Goal: Task Accomplishment & Management: Manage account settings

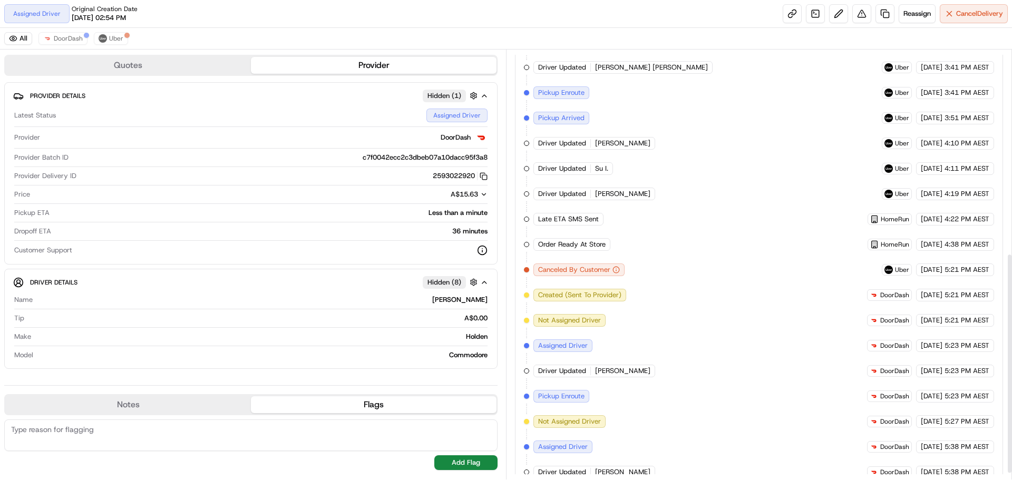
scroll to position [408, 0]
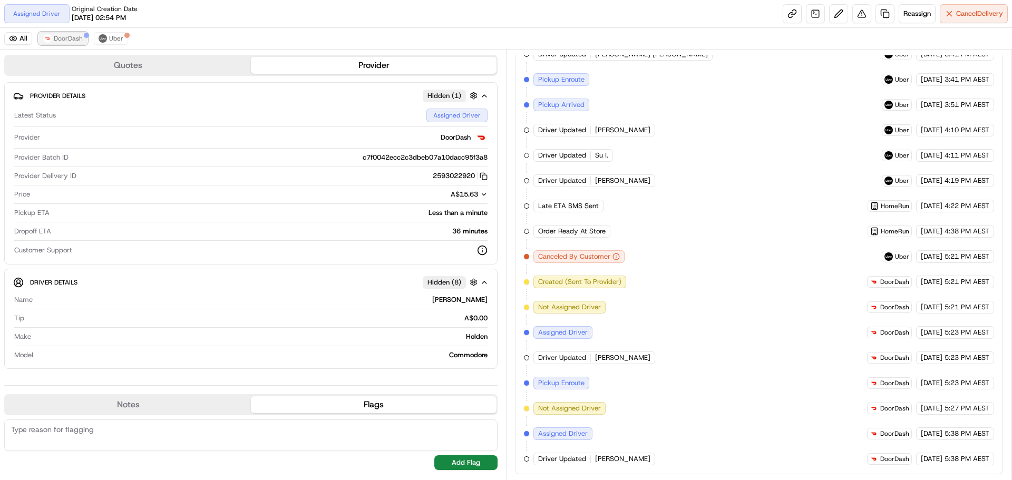
drag, startPoint x: 70, startPoint y: 42, endPoint x: 77, endPoint y: 42, distance: 7.4
click at [70, 42] on span "DoorDash" at bounding box center [68, 38] width 29 height 8
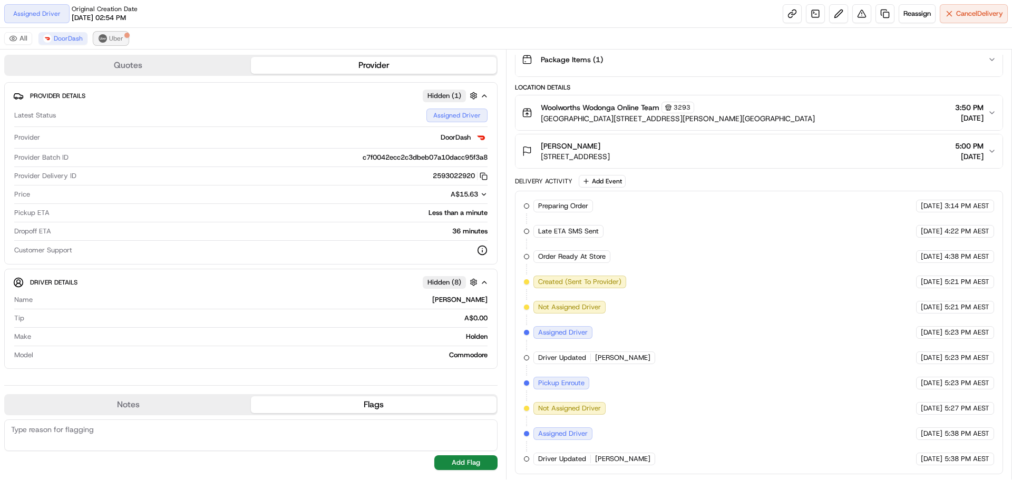
click at [105, 36] on img at bounding box center [103, 38] width 8 height 8
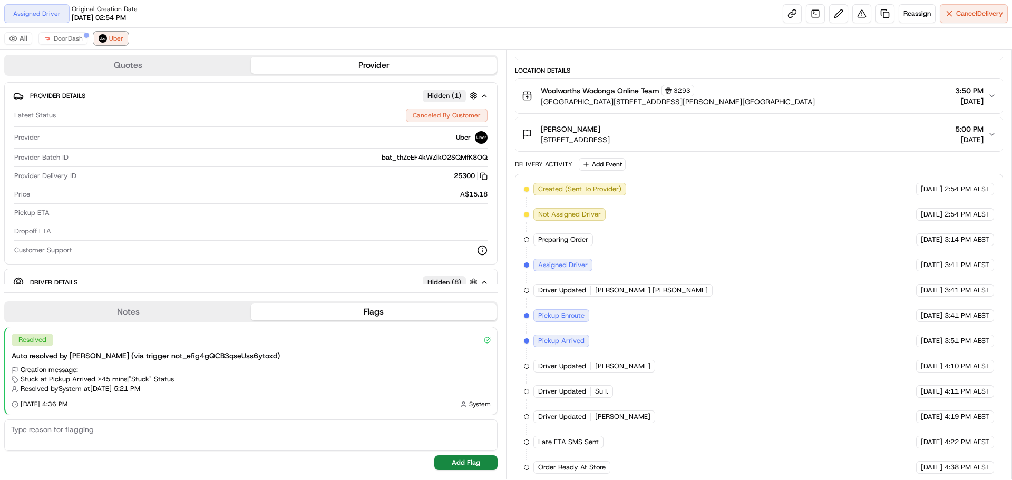
scroll to position [189, 0]
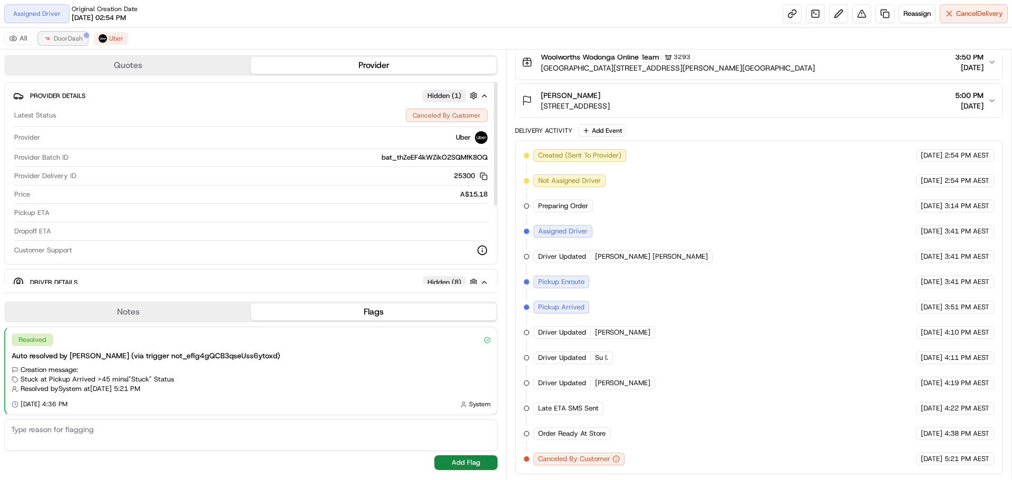
click at [75, 40] on span "DoorDash" at bounding box center [68, 38] width 29 height 8
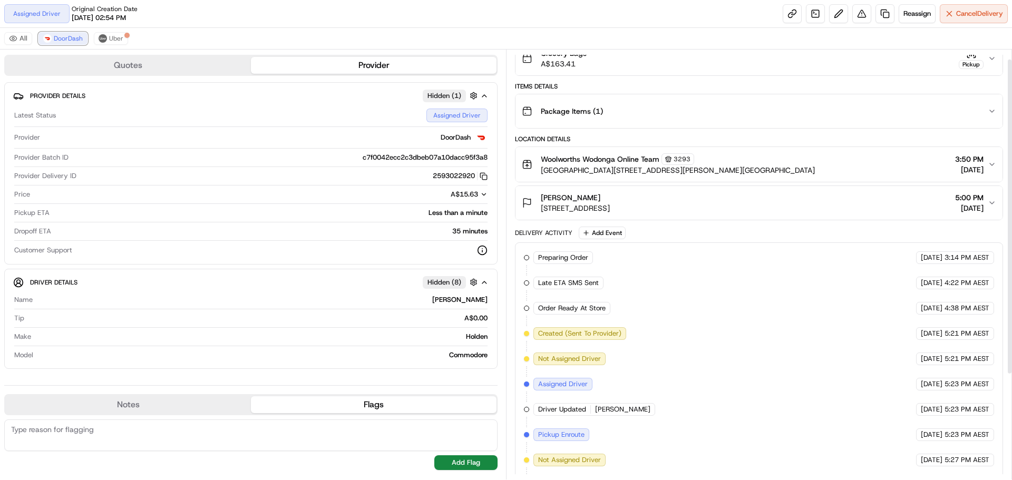
scroll to position [155, 0]
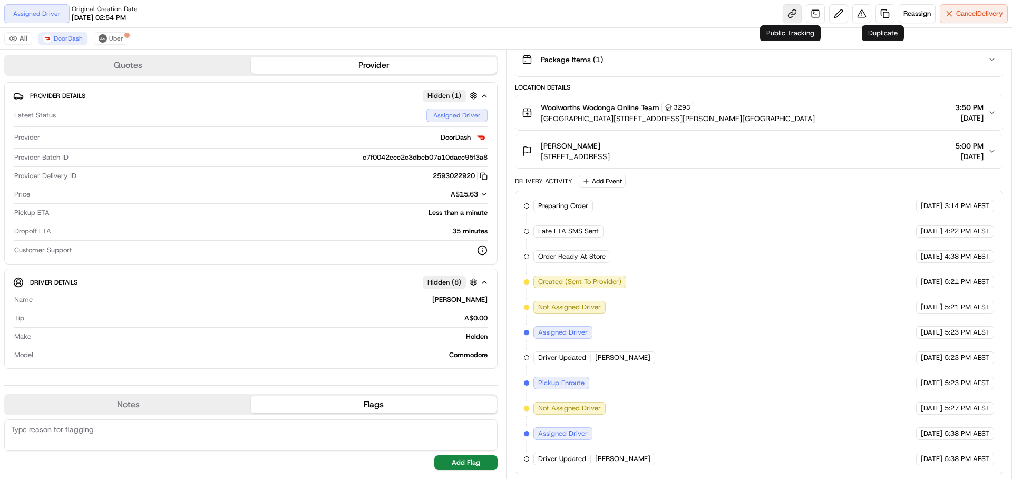
click at [787, 11] on link at bounding box center [792, 13] width 19 height 19
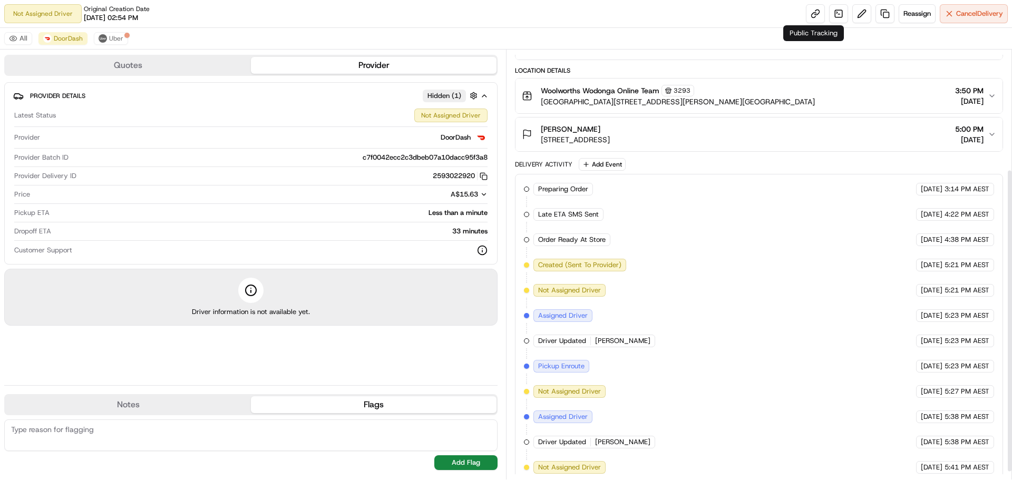
scroll to position [180, 0]
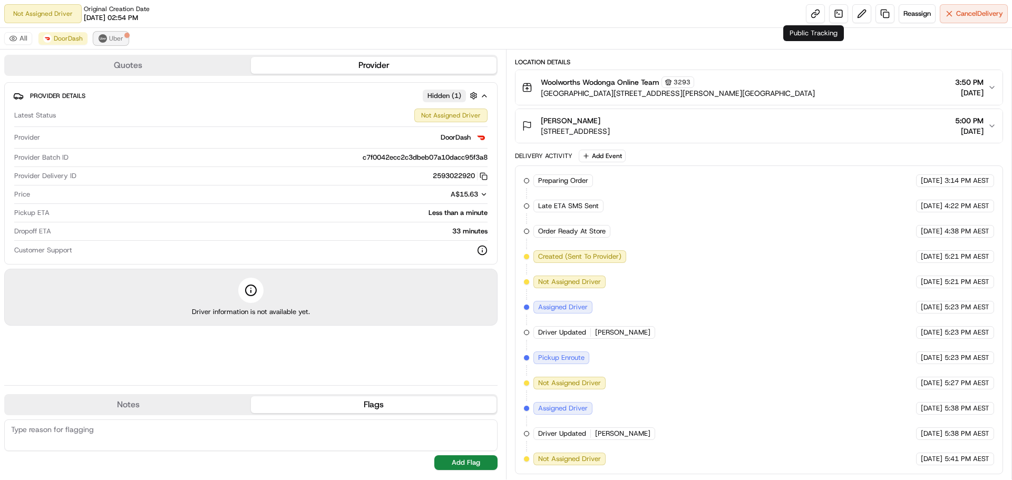
click at [114, 37] on span "Uber" at bounding box center [116, 38] width 14 height 8
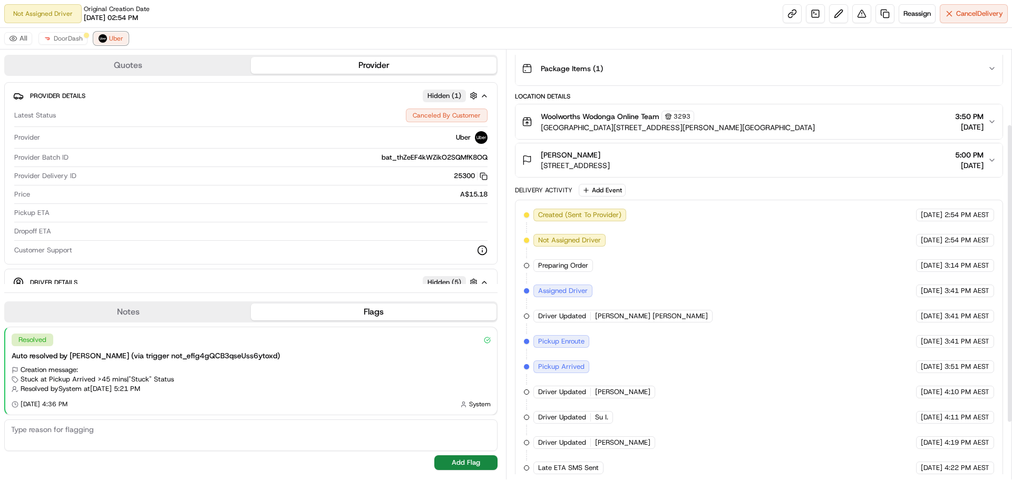
scroll to position [31, 0]
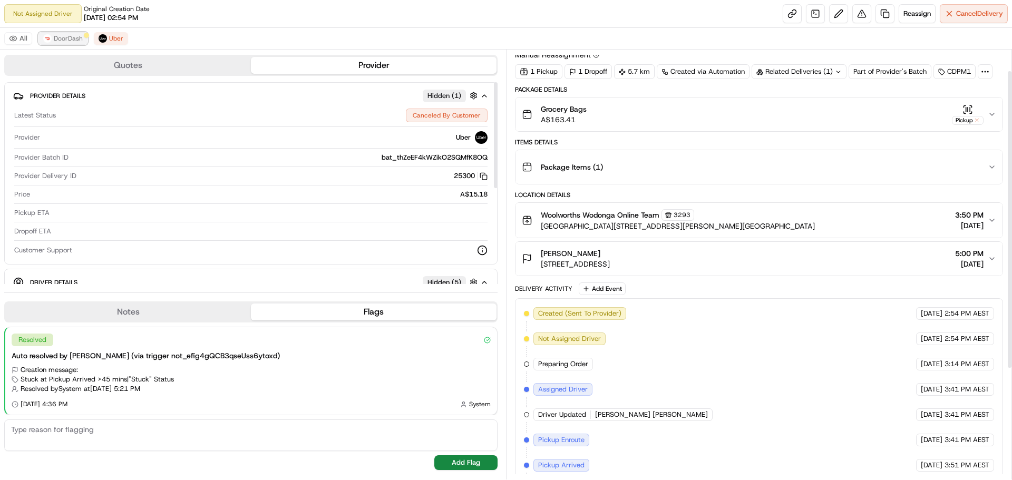
click at [67, 41] on span "DoorDash" at bounding box center [68, 38] width 29 height 8
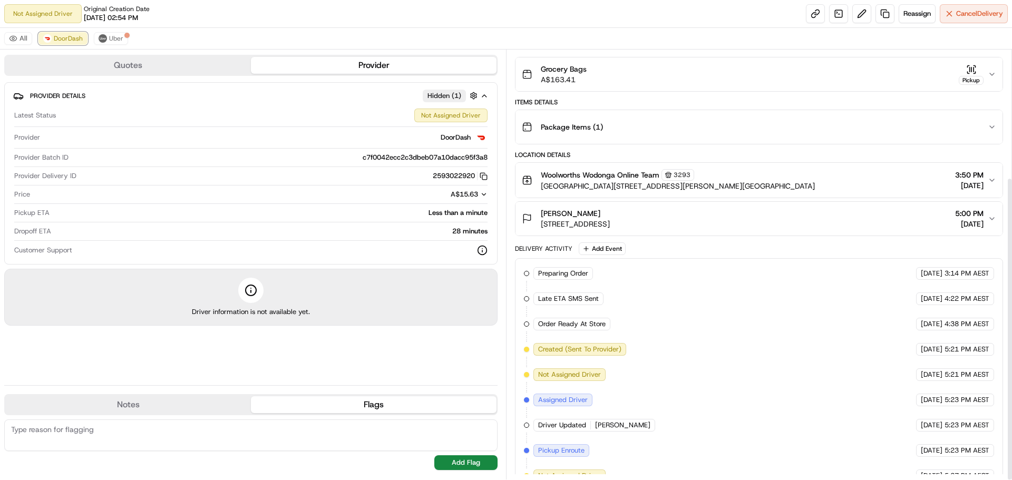
scroll to position [180, 0]
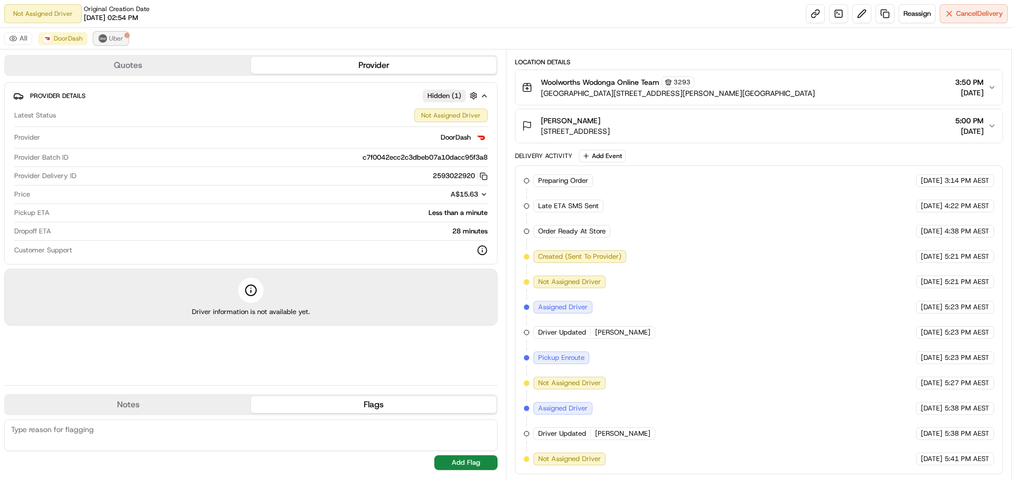
click at [104, 37] on img at bounding box center [103, 38] width 8 height 8
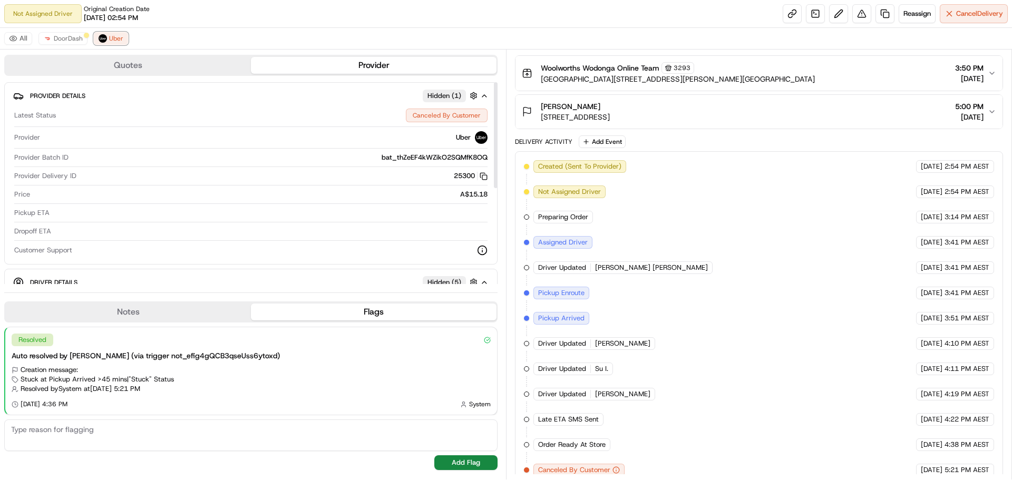
scroll to position [189, 0]
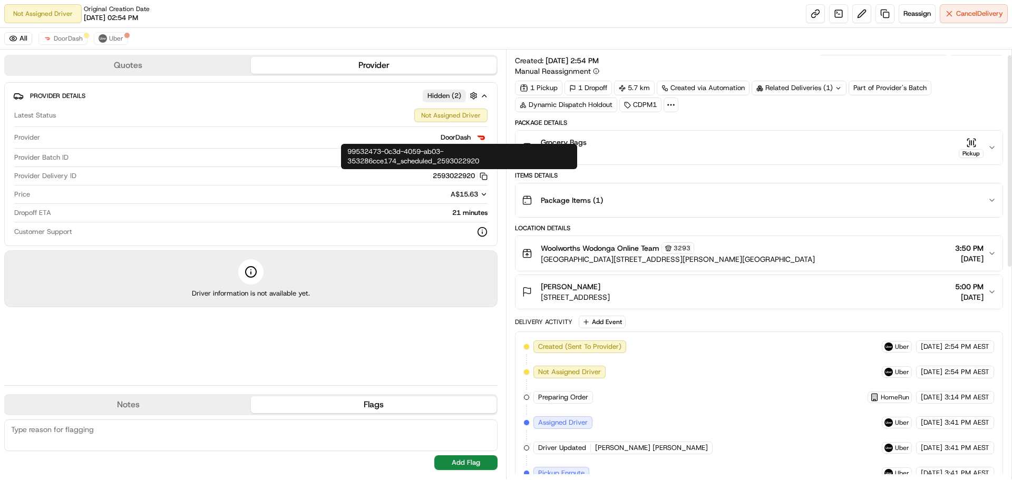
scroll to position [12, 0]
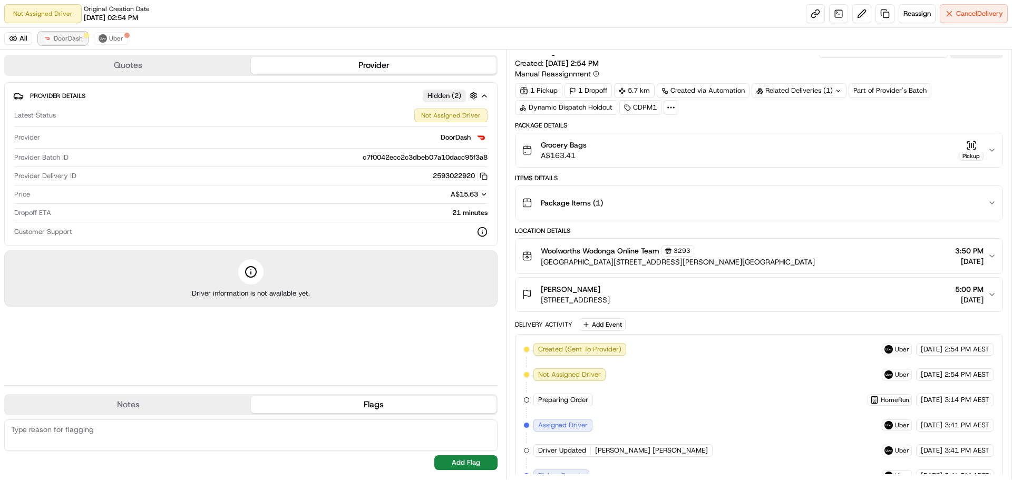
click at [55, 41] on span "DoorDash" at bounding box center [68, 38] width 29 height 8
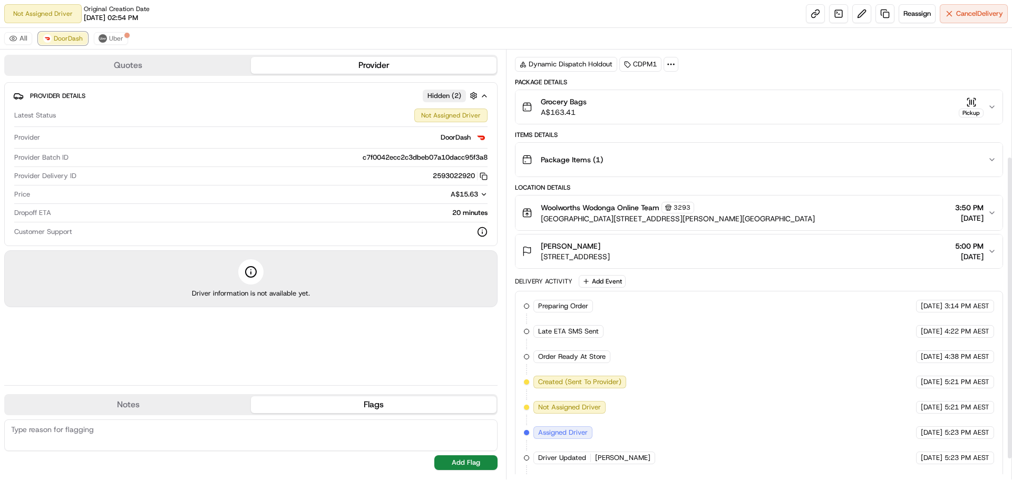
scroll to position [0, 0]
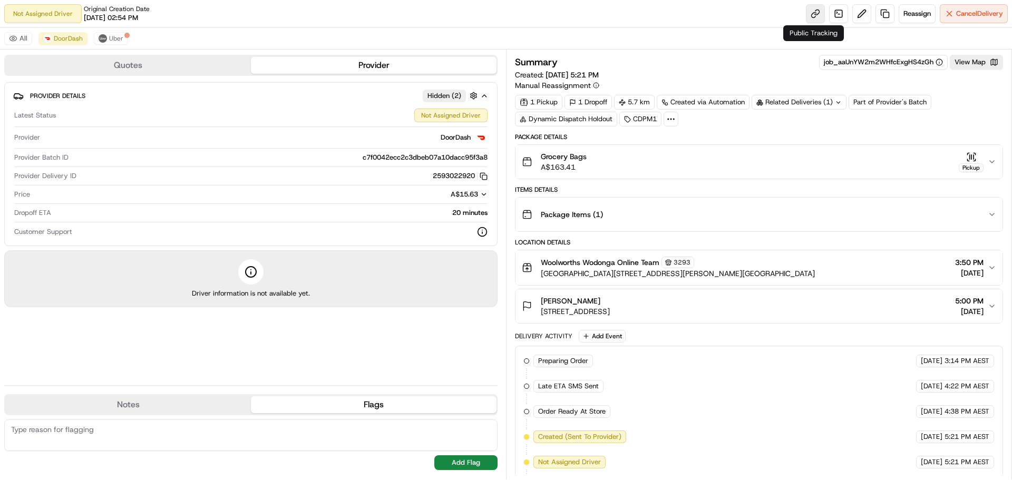
click at [808, 13] on link at bounding box center [815, 13] width 19 height 19
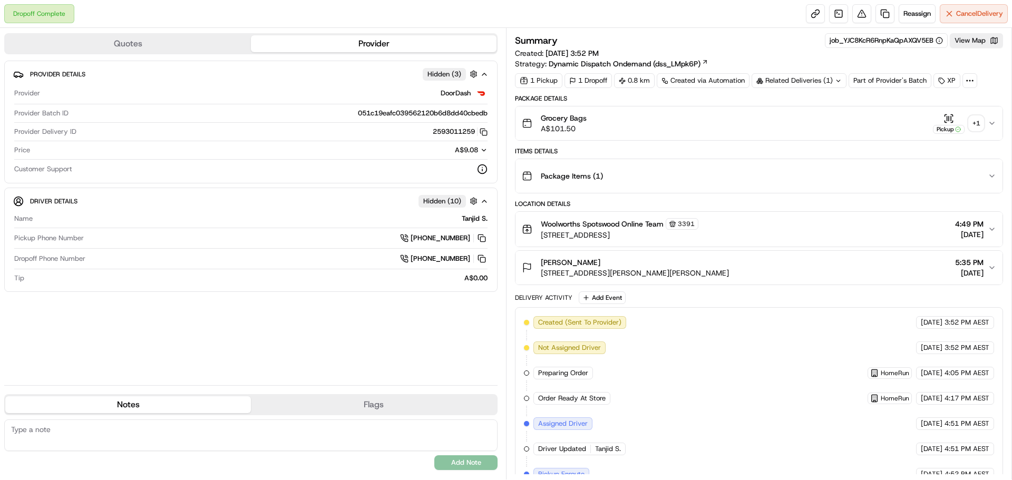
click at [978, 122] on div "+ 1" at bounding box center [976, 123] width 15 height 15
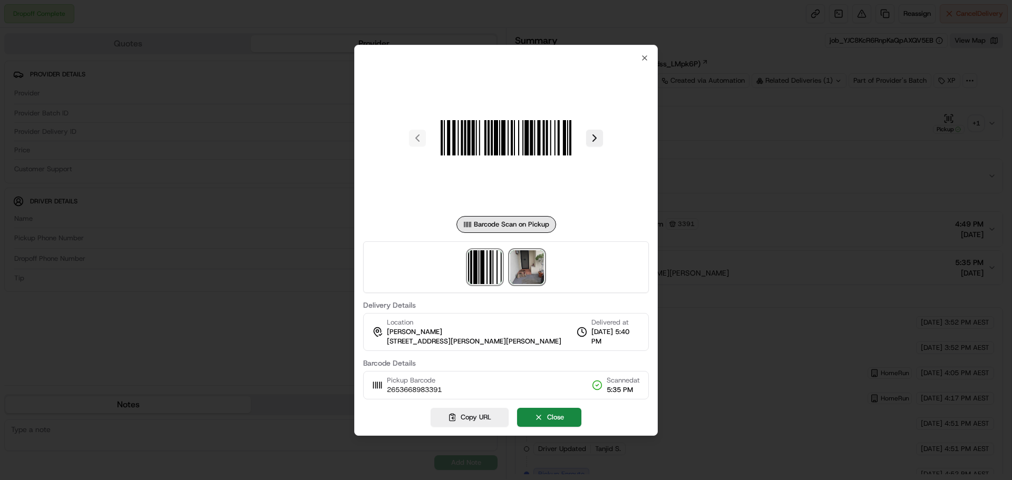
click at [539, 274] on img at bounding box center [527, 267] width 34 height 34
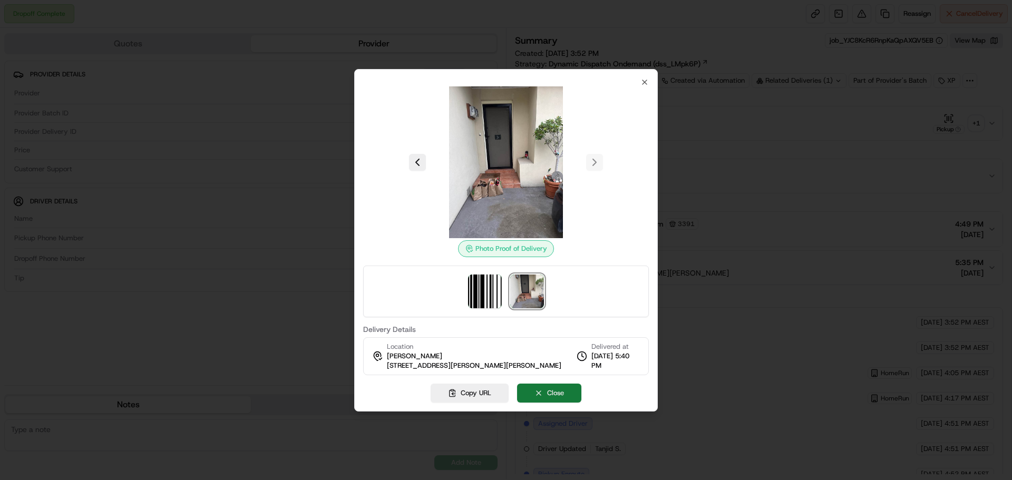
click at [558, 392] on button "Close" at bounding box center [549, 393] width 64 height 19
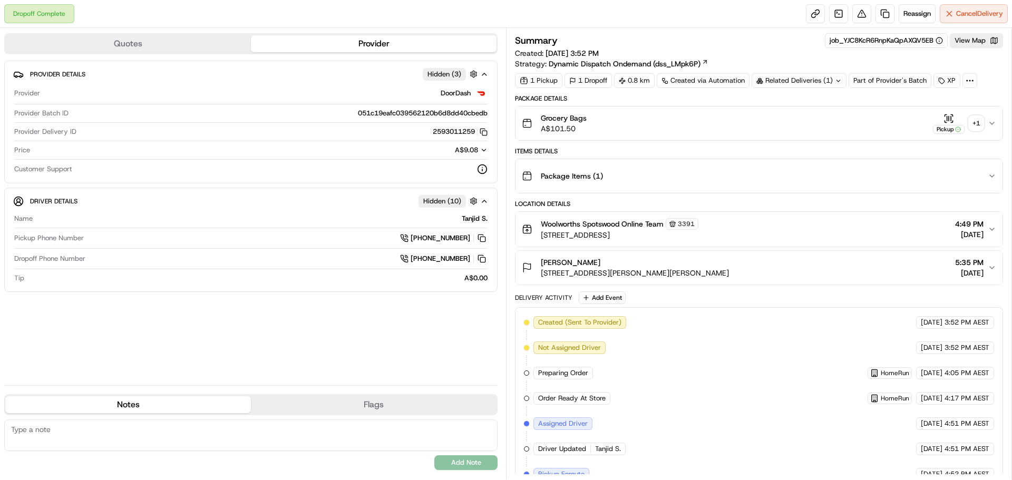
click at [978, 122] on div "+ 1" at bounding box center [976, 123] width 15 height 15
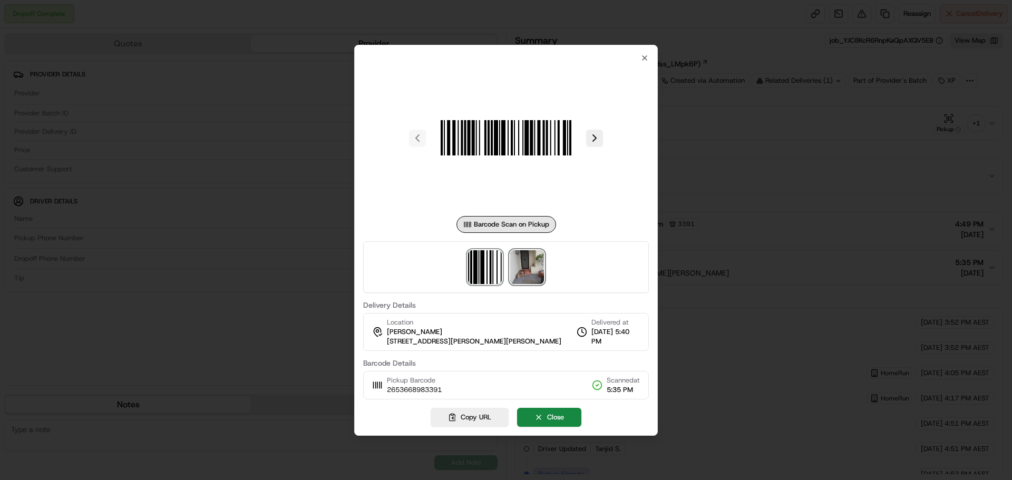
click at [534, 265] on img at bounding box center [527, 267] width 34 height 34
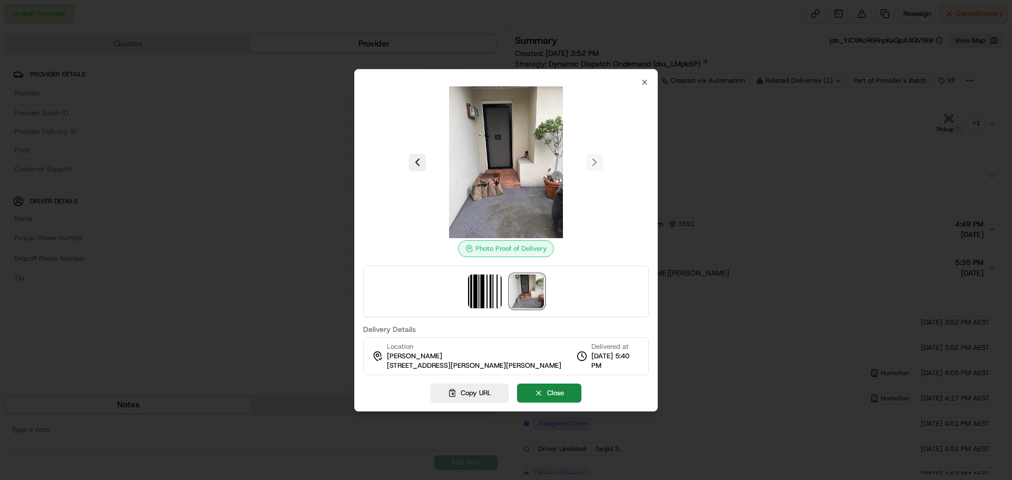
click at [557, 382] on div "Photo Proof of Delivery Delivery Details Location Lee Phipps 40 Mary St, Spotsw…" at bounding box center [506, 240] width 304 height 343
click at [564, 385] on button "Close" at bounding box center [549, 393] width 64 height 19
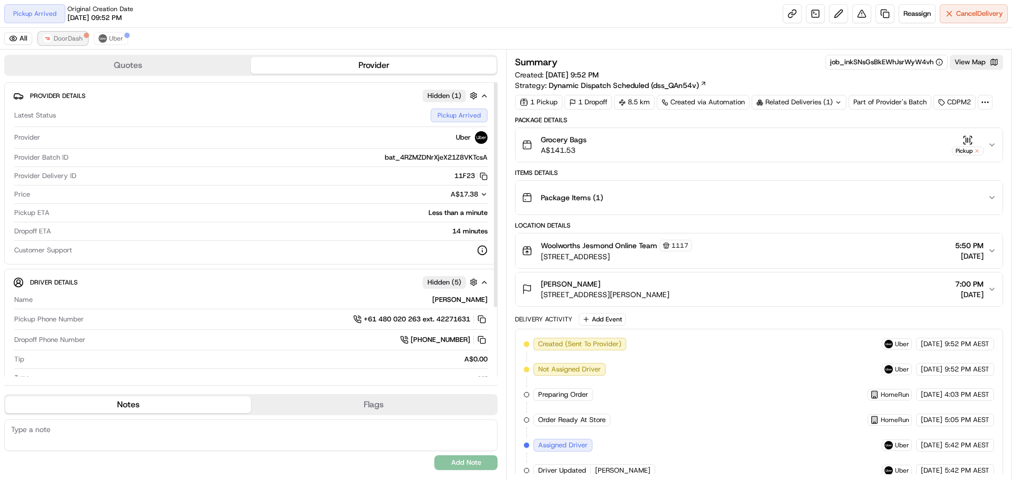
click at [67, 39] on span "DoorDash" at bounding box center [68, 38] width 29 height 8
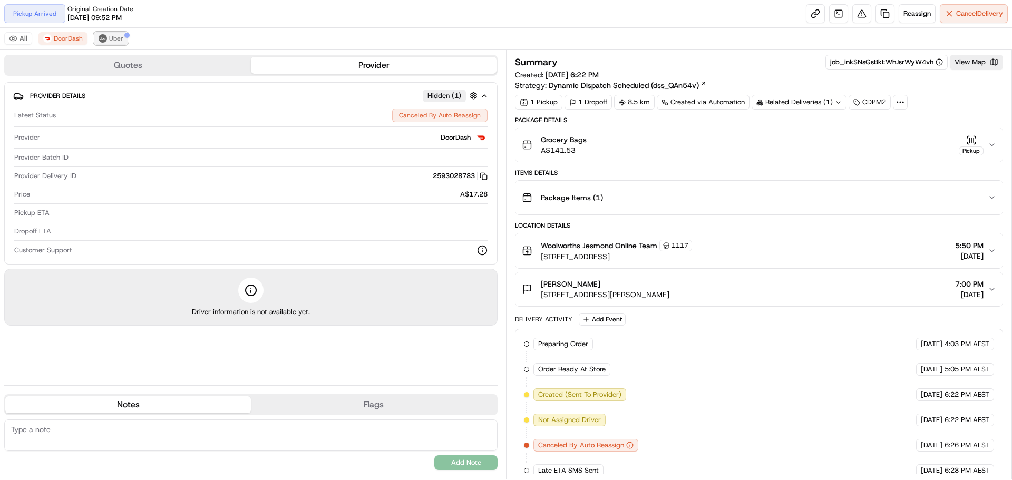
click at [114, 37] on span "Uber" at bounding box center [116, 38] width 14 height 8
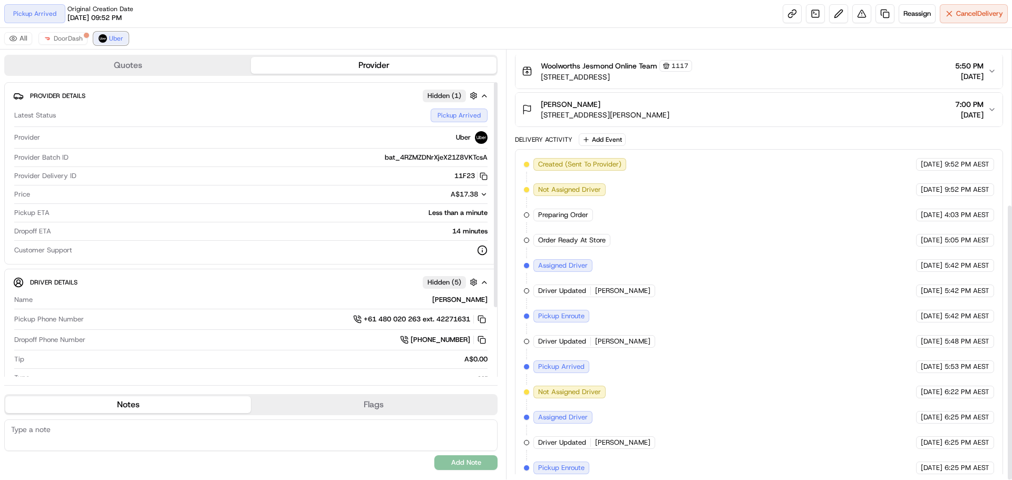
scroll to position [239, 0]
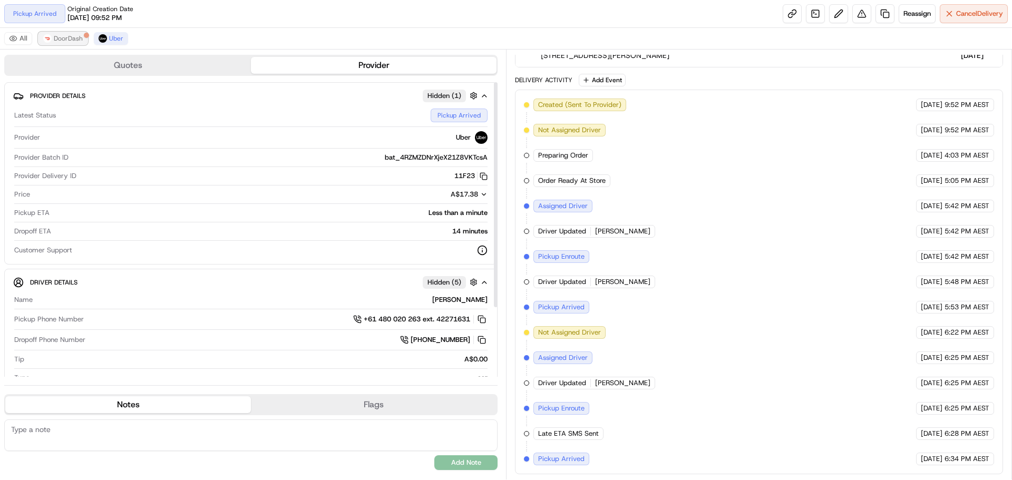
click at [70, 33] on button "DoorDash" at bounding box center [62, 38] width 49 height 13
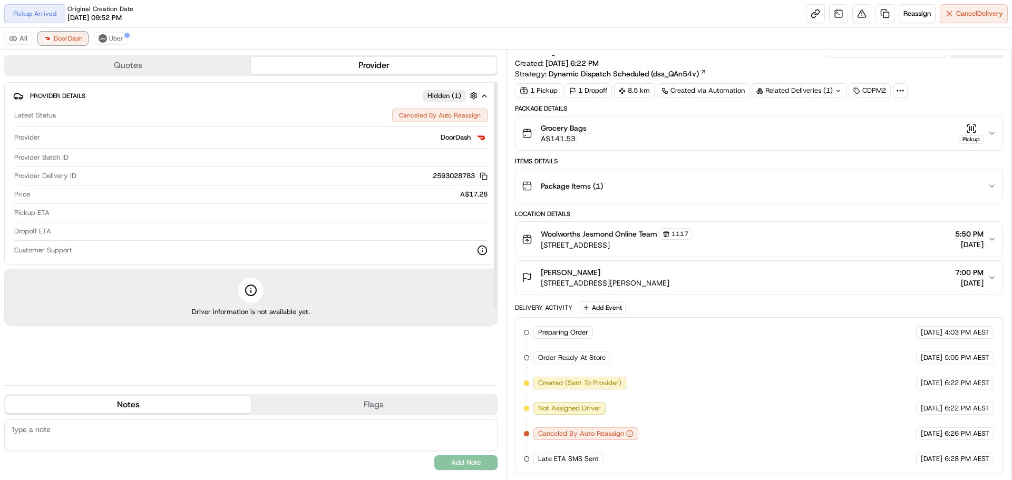
scroll to position [12, 0]
click at [106, 33] on button "Uber" at bounding box center [111, 38] width 34 height 13
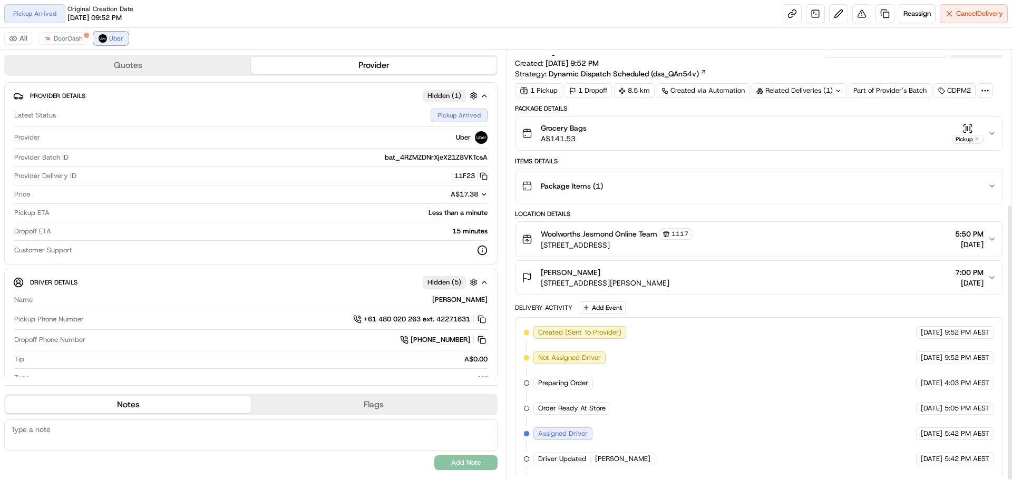
scroll to position [239, 0]
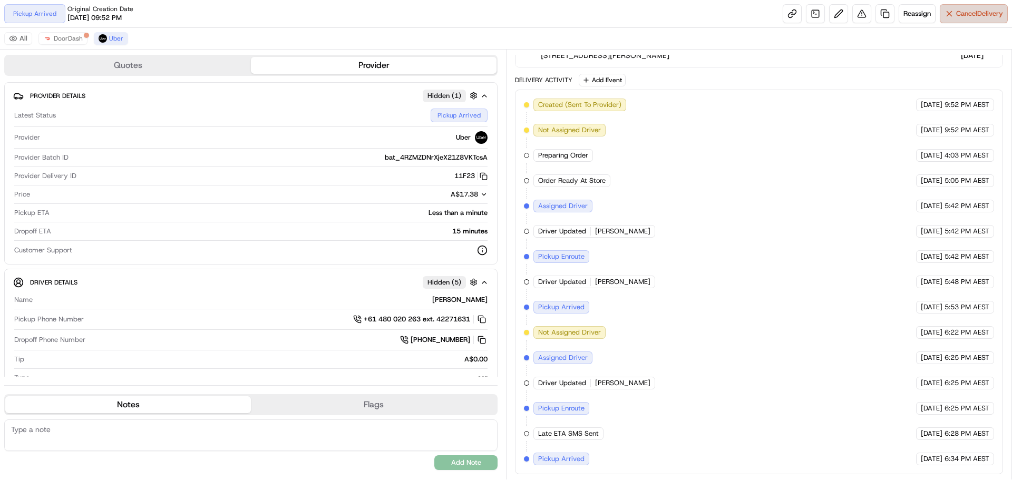
click at [966, 12] on span "Cancel Delivery" at bounding box center [979, 13] width 47 height 9
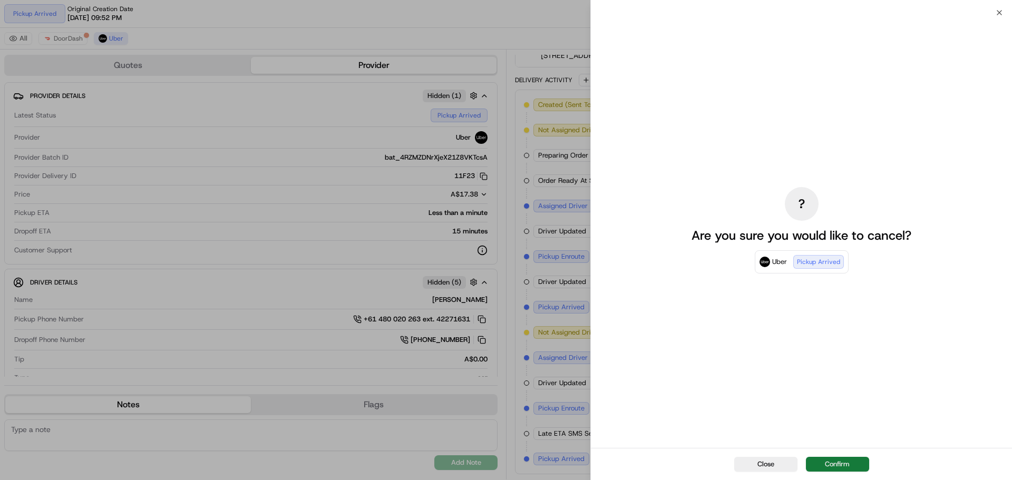
click at [845, 463] on button "Confirm" at bounding box center [837, 464] width 63 height 15
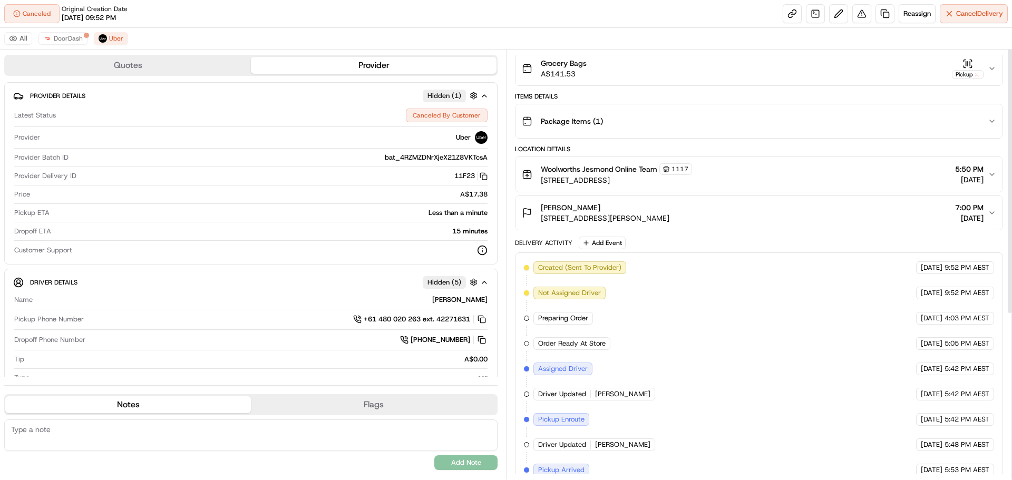
scroll to position [0, 0]
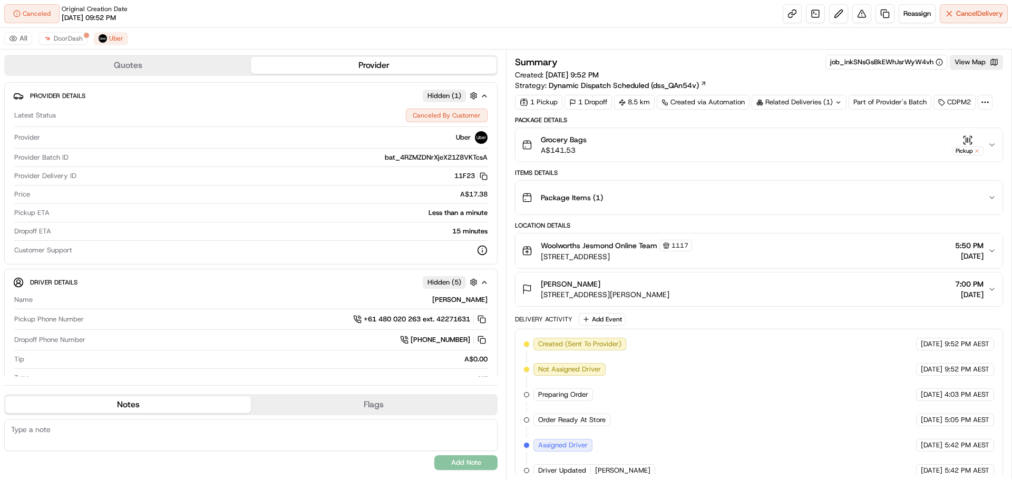
click at [813, 105] on div "Related Deliveries (1)" at bounding box center [799, 102] width 95 height 15
